Goal: Find specific page/section: Find specific page/section

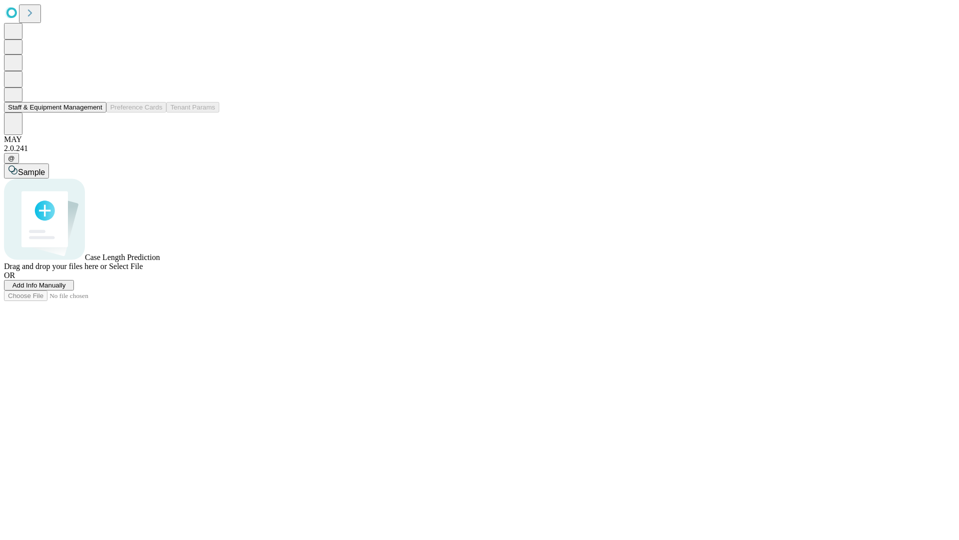
click at [95, 112] on button "Staff & Equipment Management" at bounding box center [55, 107] width 102 height 10
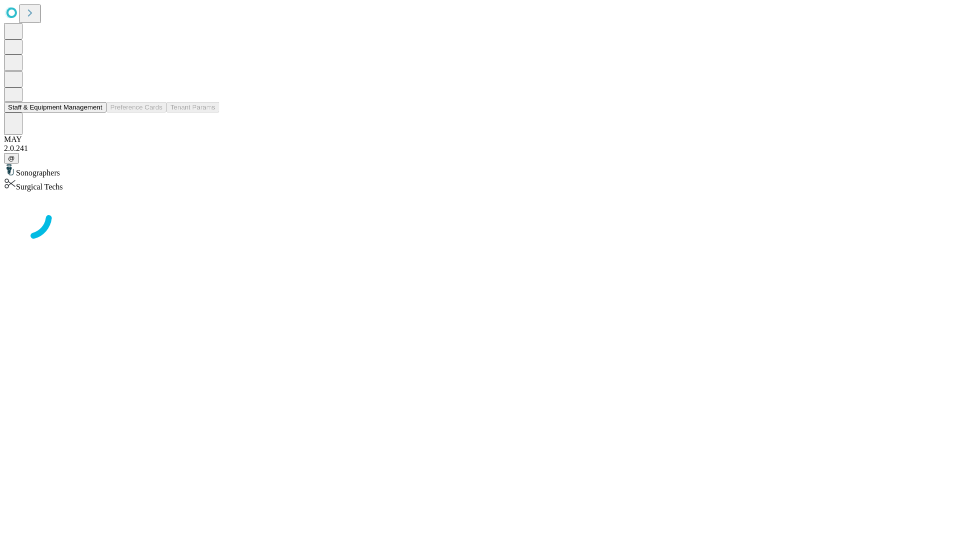
click at [95, 112] on button "Staff & Equipment Management" at bounding box center [55, 107] width 102 height 10
